Goal: Find contact information

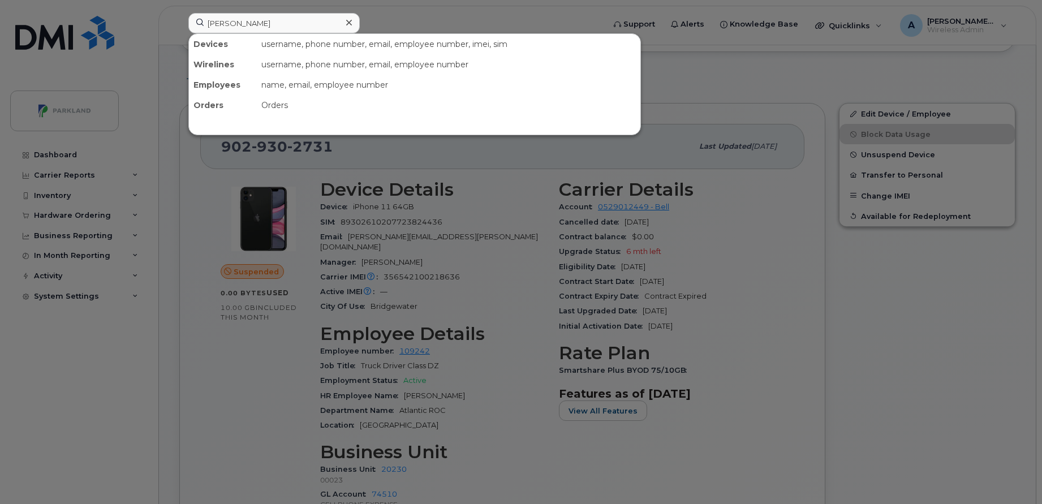
scroll to position [302, 0]
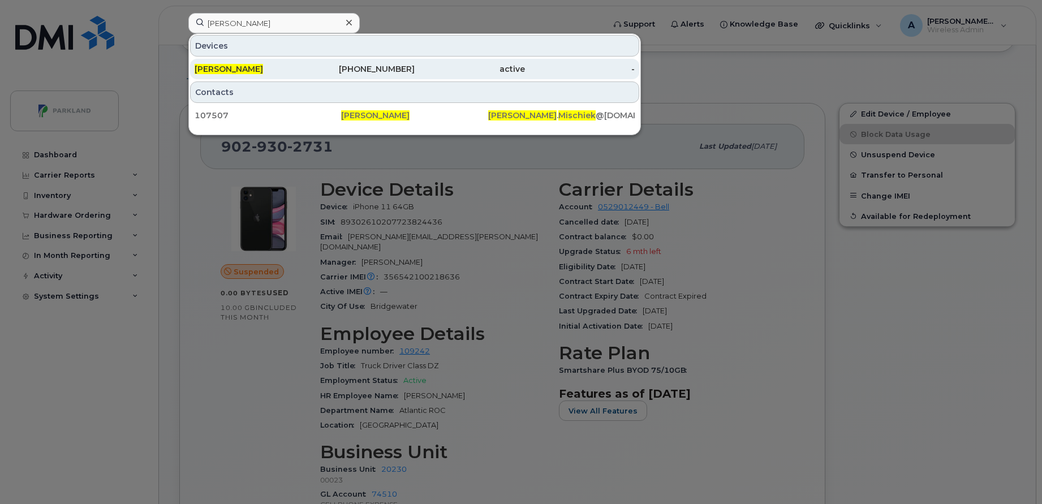
type input "[PERSON_NAME]"
click at [290, 68] on div "[PERSON_NAME]" at bounding box center [250, 68] width 110 height 11
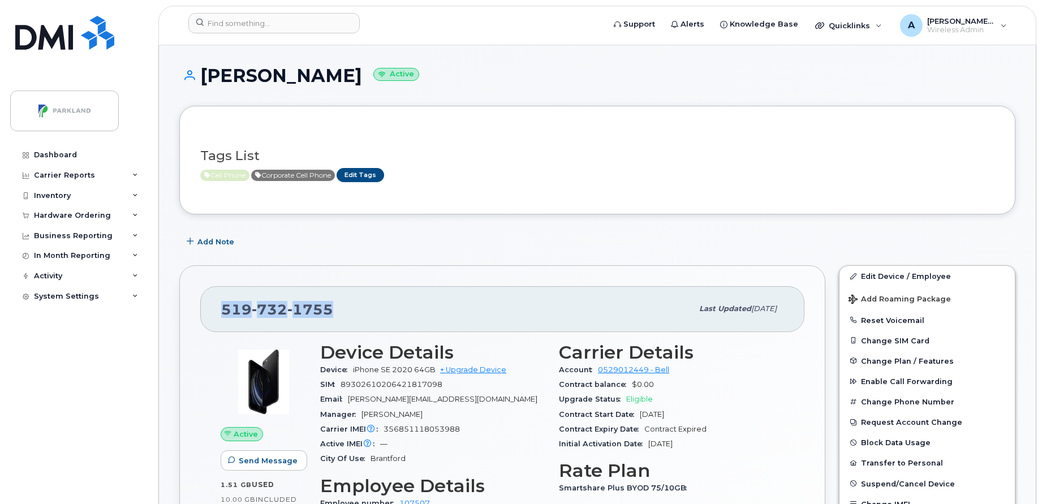
drag, startPoint x: 332, startPoint y: 305, endPoint x: 223, endPoint y: 311, distance: 108.7
click at [223, 311] on div "[PHONE_NUMBER]" at bounding box center [456, 309] width 471 height 24
copy span "[PHONE_NUMBER]"
